Goal: Task Accomplishment & Management: Use online tool/utility

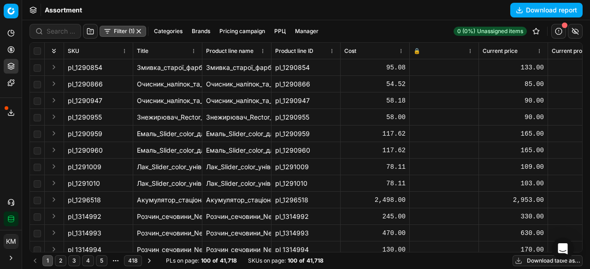
click at [15, 111] on button "Export service" at bounding box center [11, 112] width 15 height 15
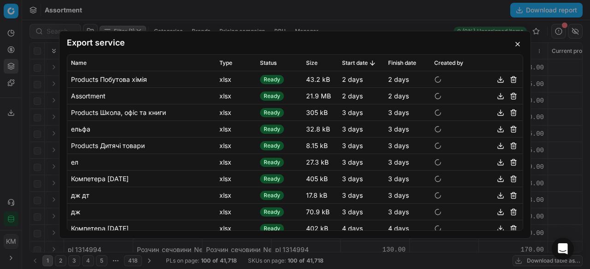
click at [516, 41] on button "button" at bounding box center [517, 44] width 11 height 11
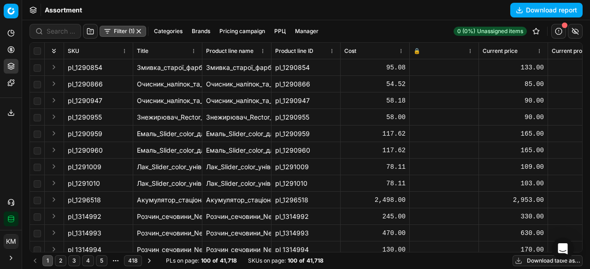
click at [530, 14] on button "Download report" at bounding box center [546, 10] width 72 height 15
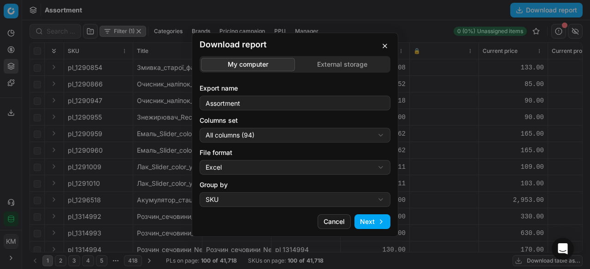
click at [368, 221] on button "Next" at bounding box center [372, 222] width 36 height 15
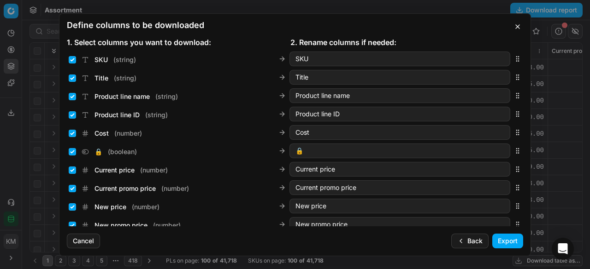
click at [498, 240] on button "Export" at bounding box center [507, 241] width 31 height 15
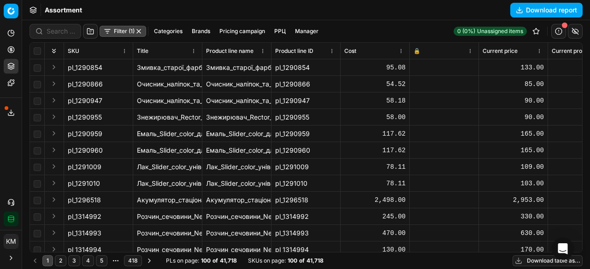
click at [14, 115] on icon at bounding box center [11, 115] width 6 height 2
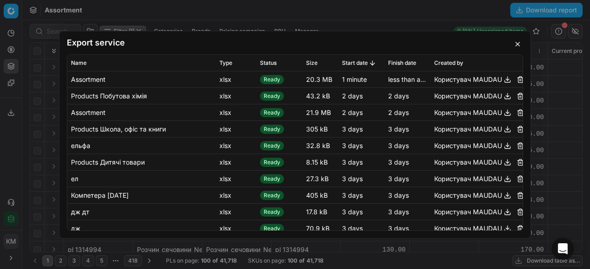
click at [502, 81] on button "button" at bounding box center [507, 79] width 11 height 11
drag, startPoint x: 515, startPoint y: 43, endPoint x: 497, endPoint y: 43, distance: 17.5
click at [515, 43] on button "button" at bounding box center [517, 44] width 11 height 11
